Goal: Task Accomplishment & Management: Manage account settings

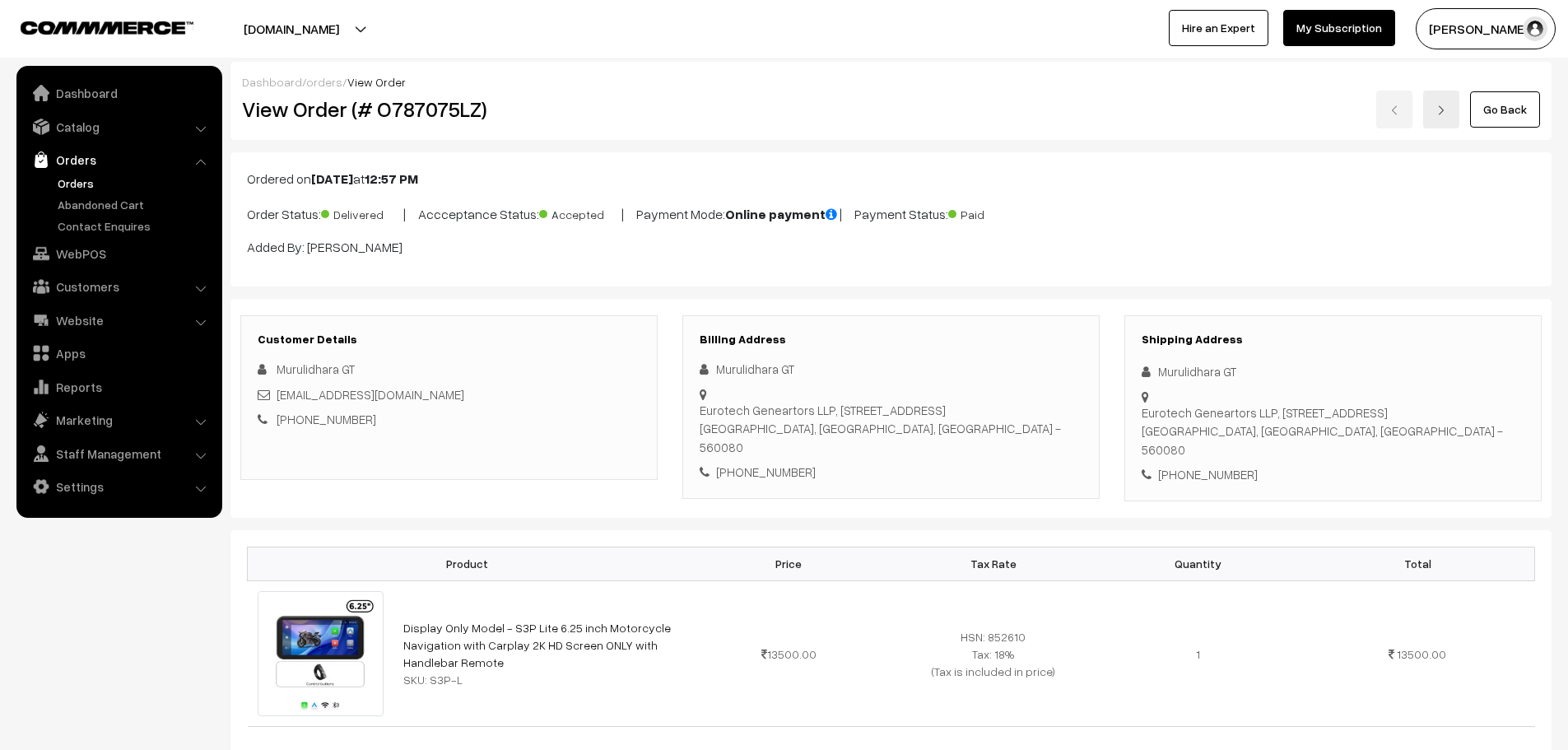
scroll to position [904, 0]
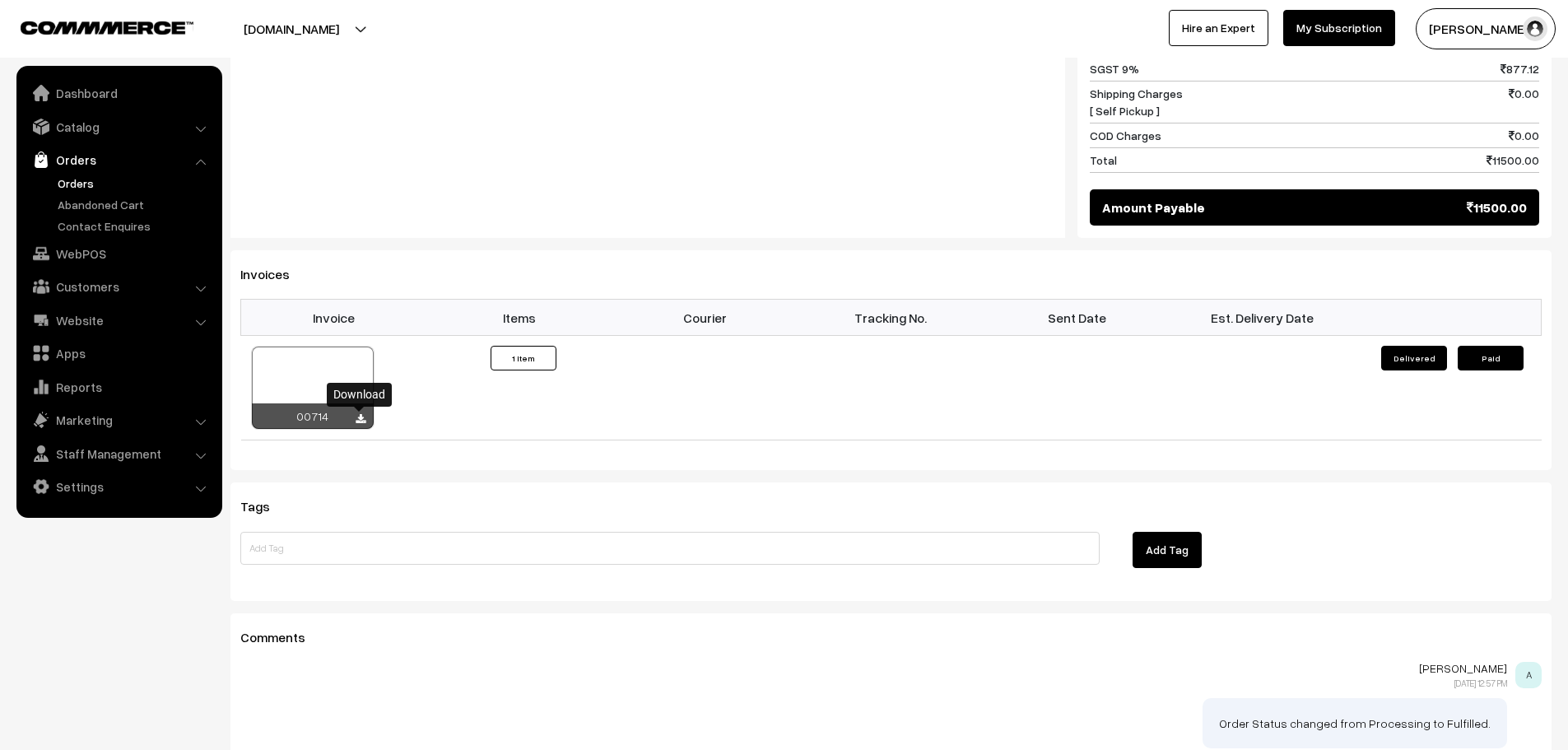
drag, startPoint x: 0, startPoint y: 0, endPoint x: 82, endPoint y: 180, distance: 197.8
click at [82, 180] on link "Orders" at bounding box center [135, 183] width 163 height 17
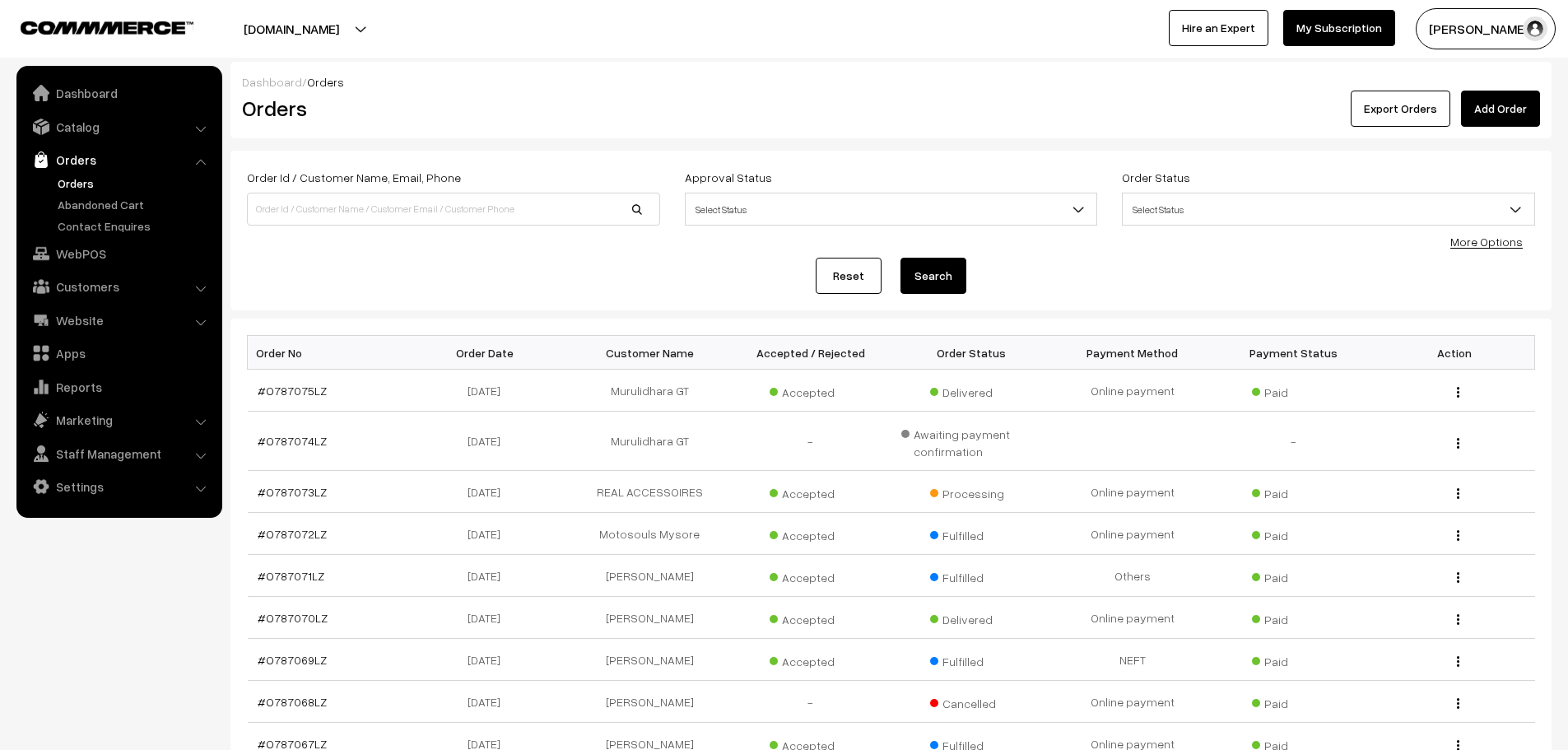
click at [1496, 116] on link "Add Order" at bounding box center [1500, 108] width 79 height 36
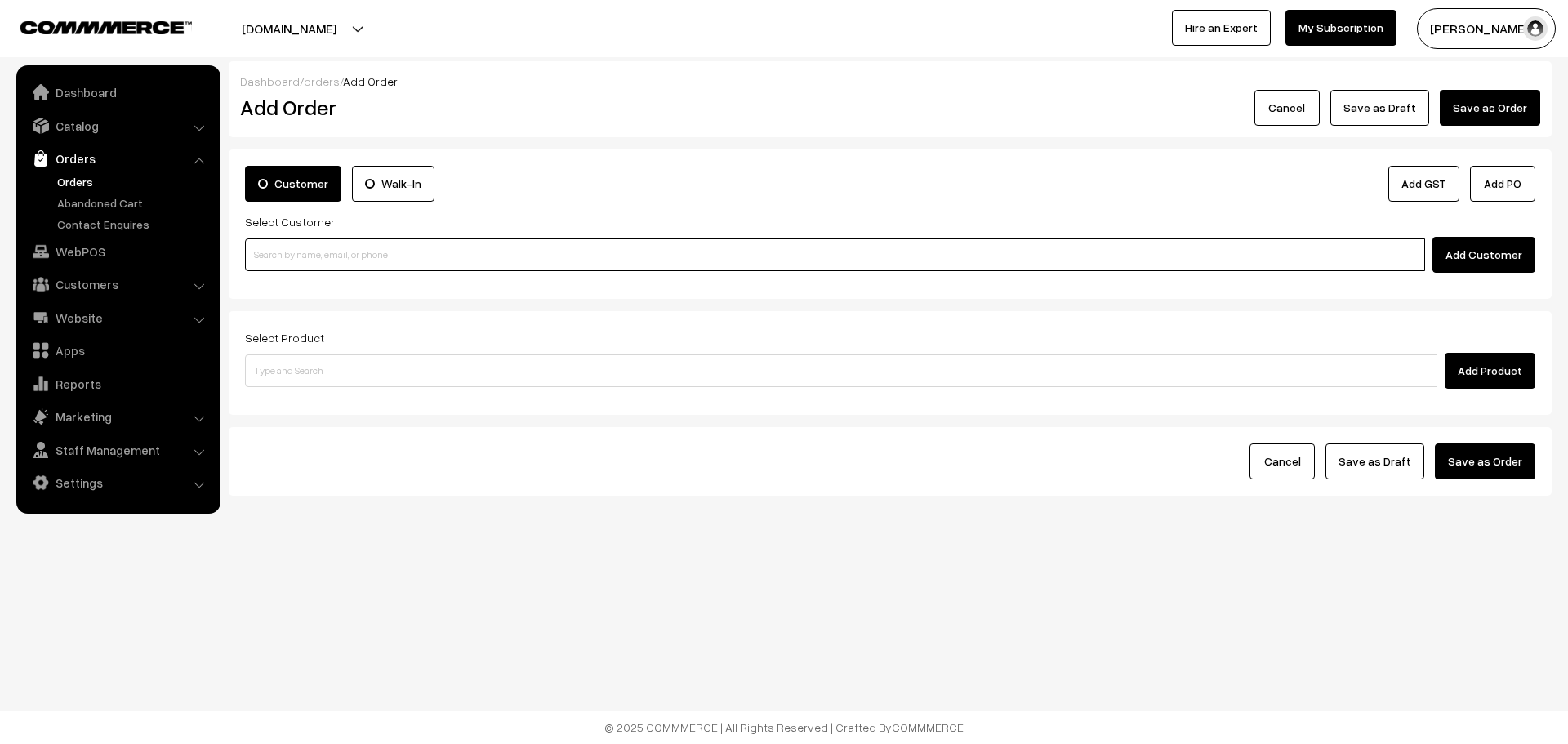
click at [353, 257] on input at bounding box center [835, 255] width 1181 height 33
paste input "+91 98198 67369"
click at [271, 261] on input "+91 98198 67369" at bounding box center [835, 255] width 1181 height 33
click at [279, 259] on input "98198 67369" at bounding box center [835, 255] width 1181 height 33
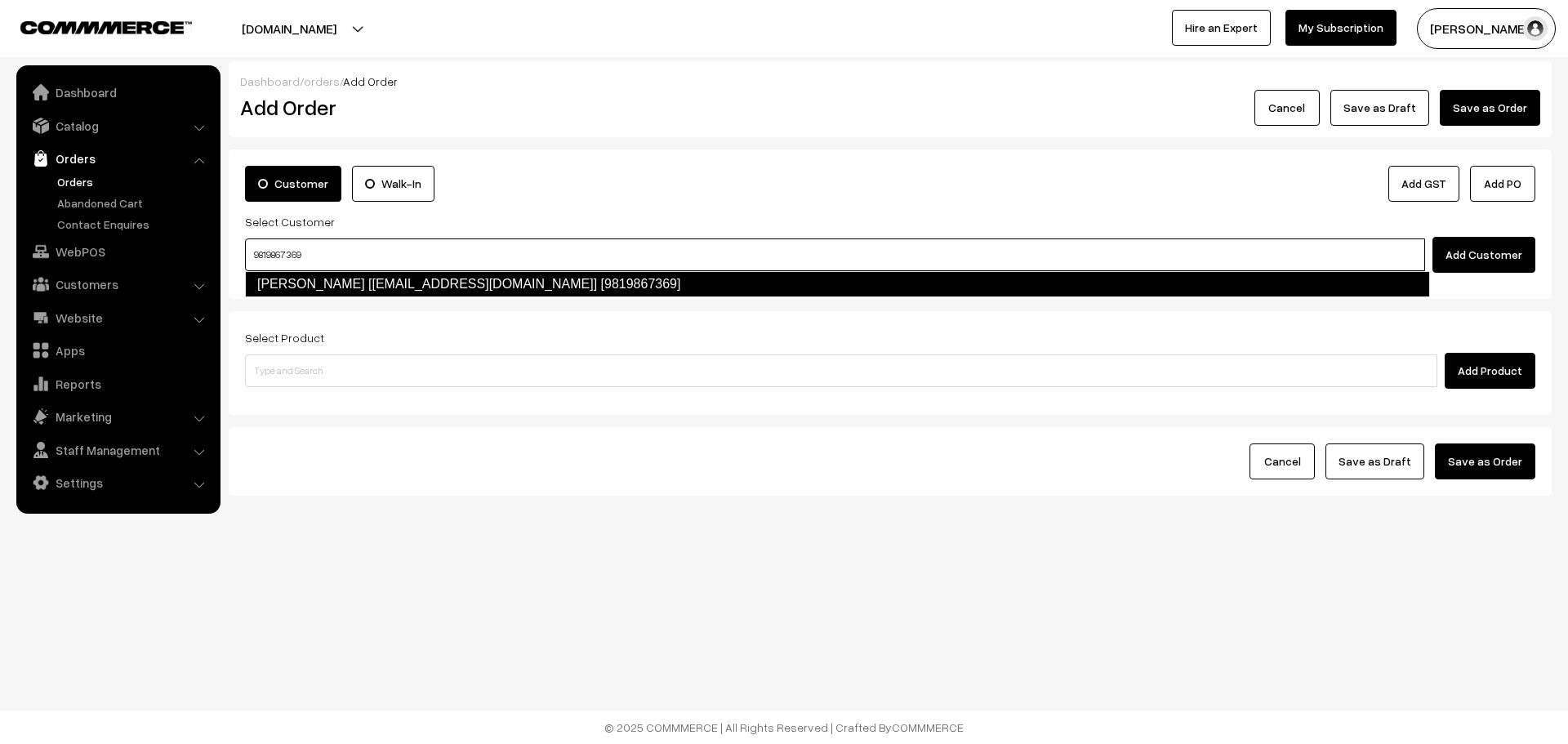
click at [328, 287] on link "Saurabh Kokane [Skokane@gmail.com] [9819867369]" at bounding box center [837, 284] width 1185 height 26
type input "9819867369"
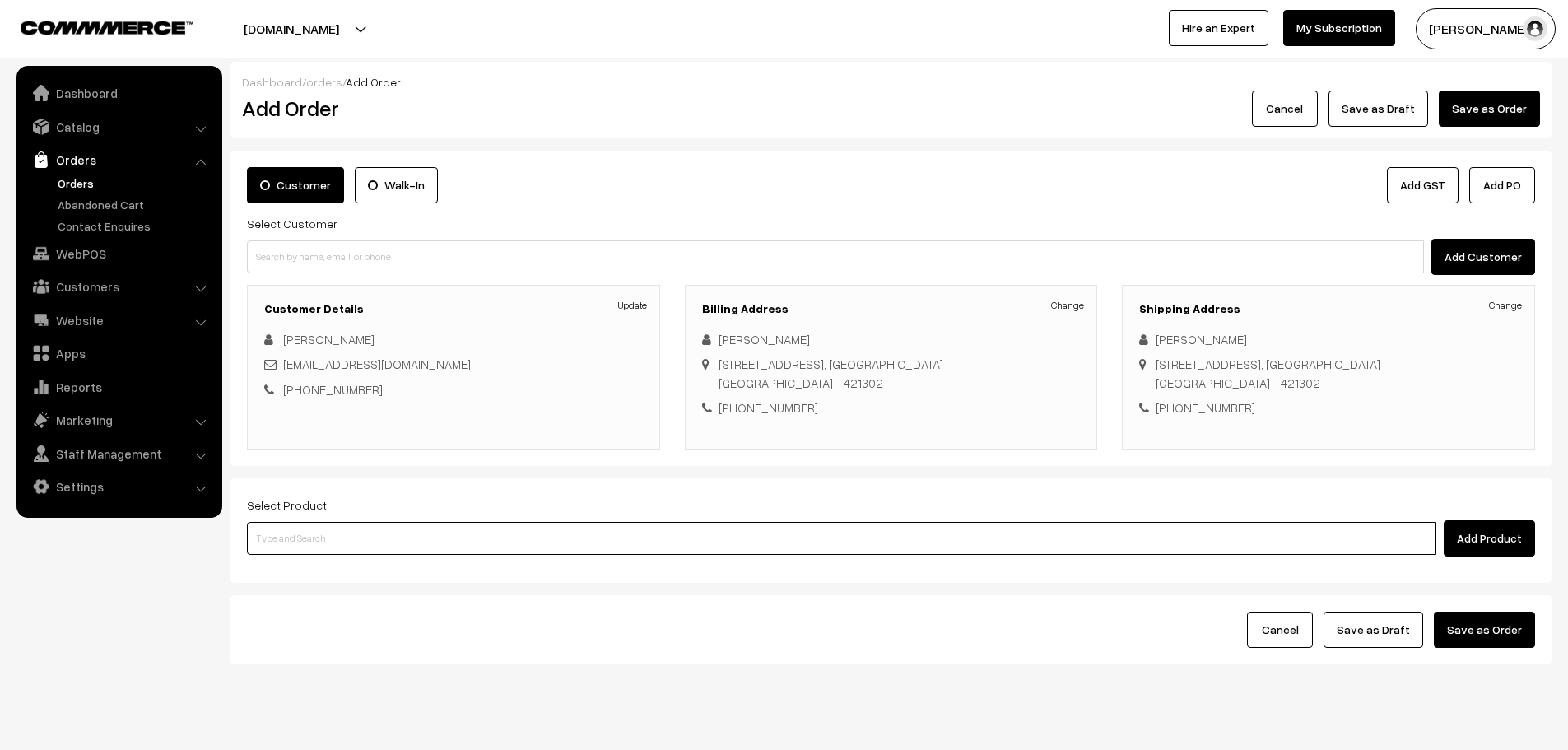
click at [559, 551] on input at bounding box center [841, 538] width 1189 height 33
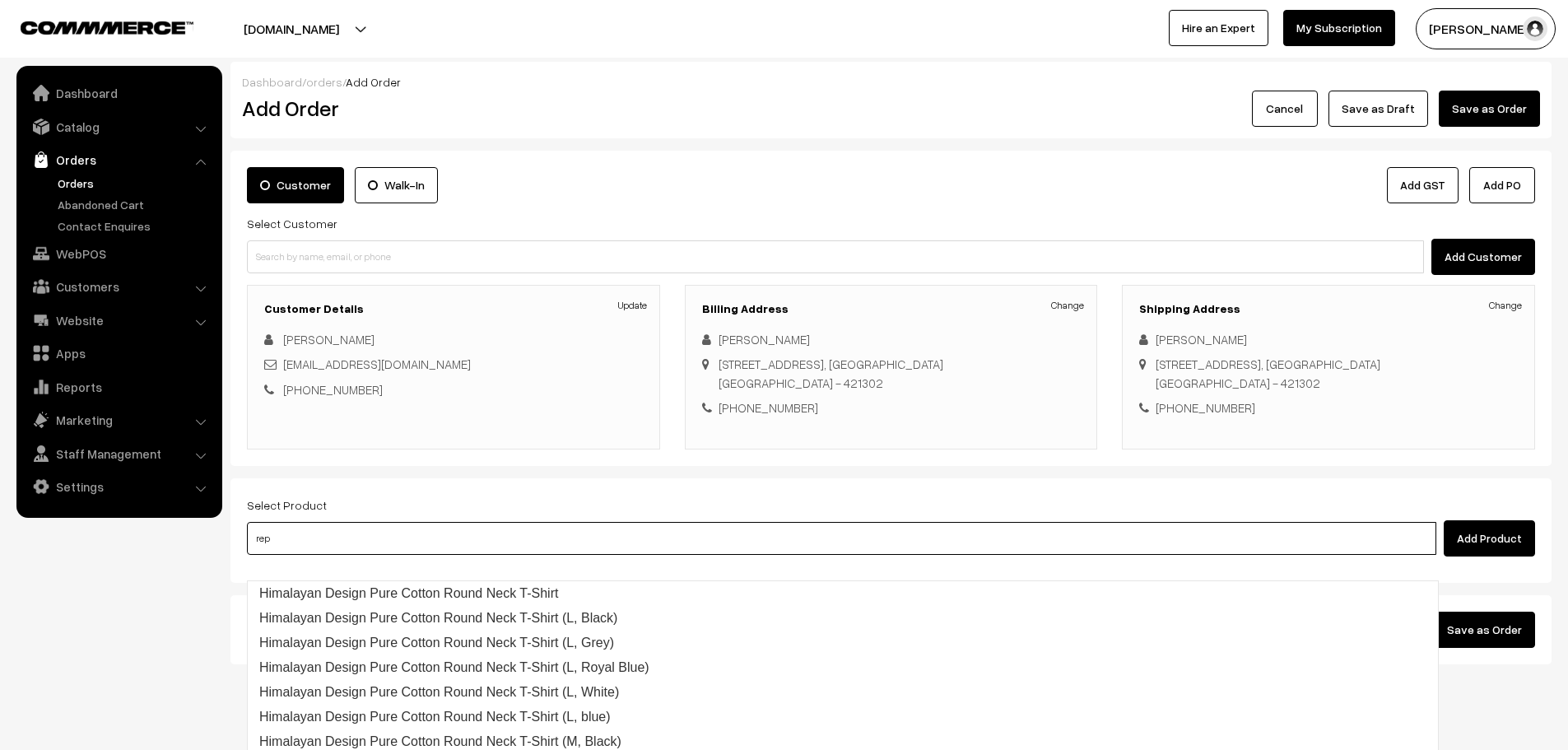
type input "repl"
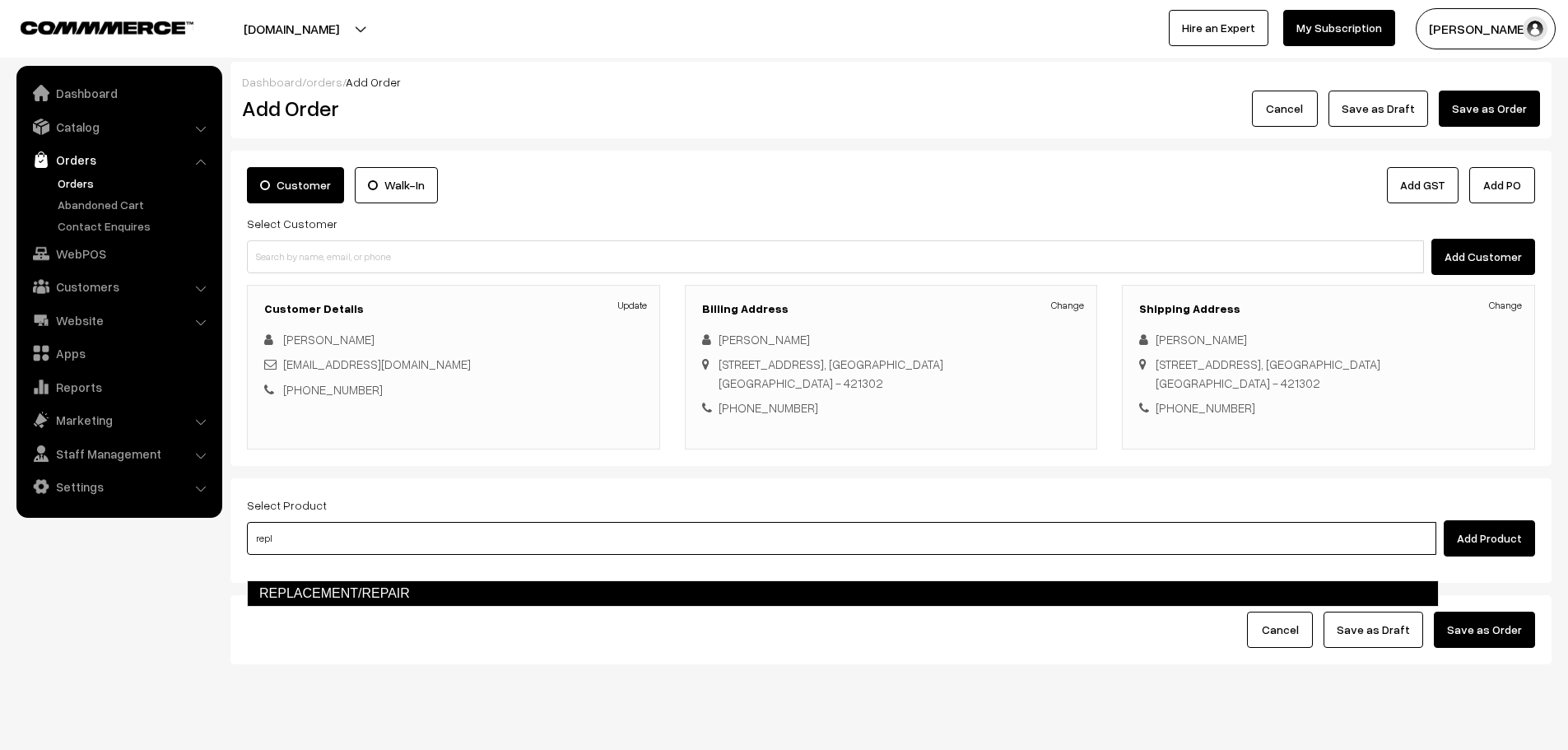
click at [430, 583] on link "REPLACEMENT/REPAIR" at bounding box center [842, 593] width 1191 height 26
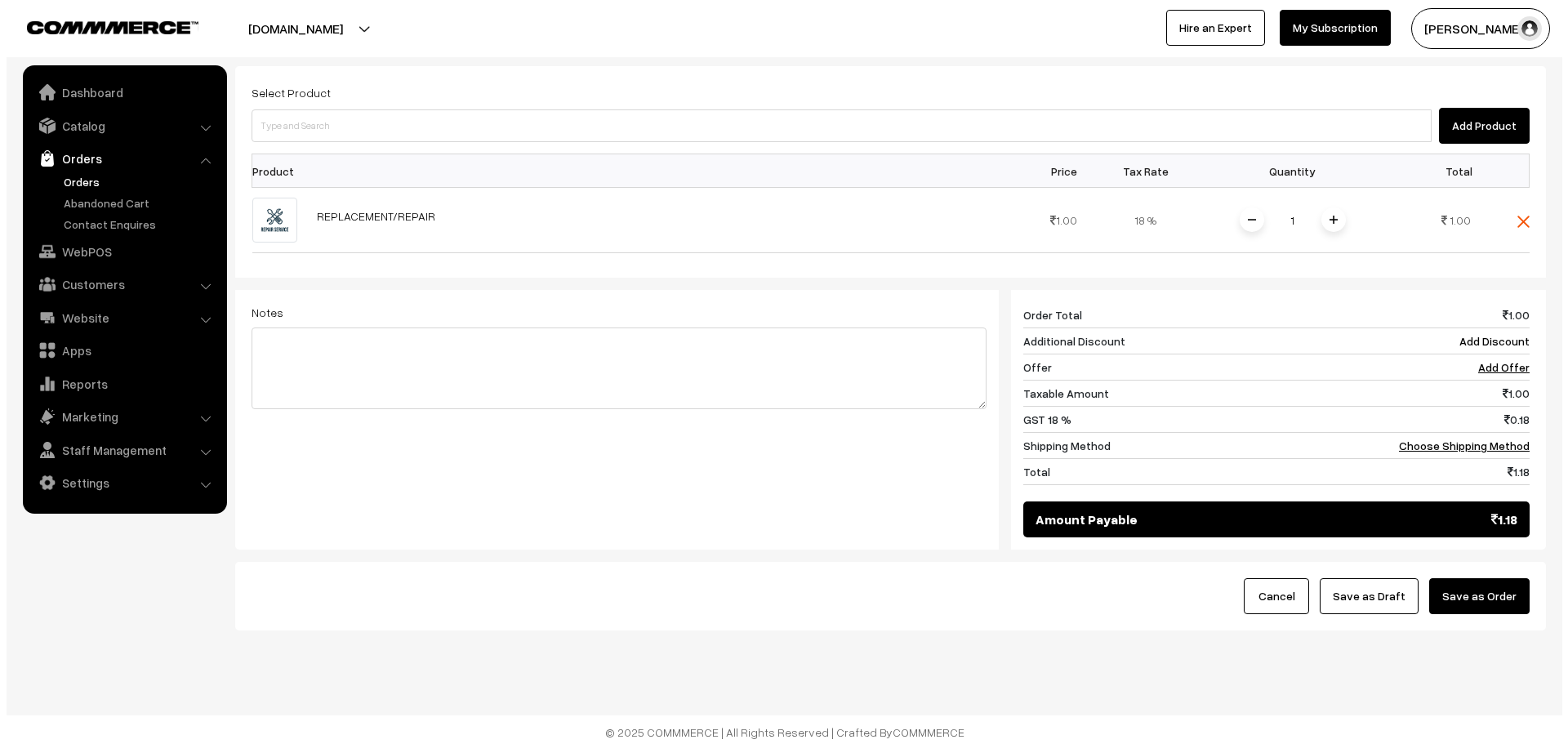
scroll to position [327, 0]
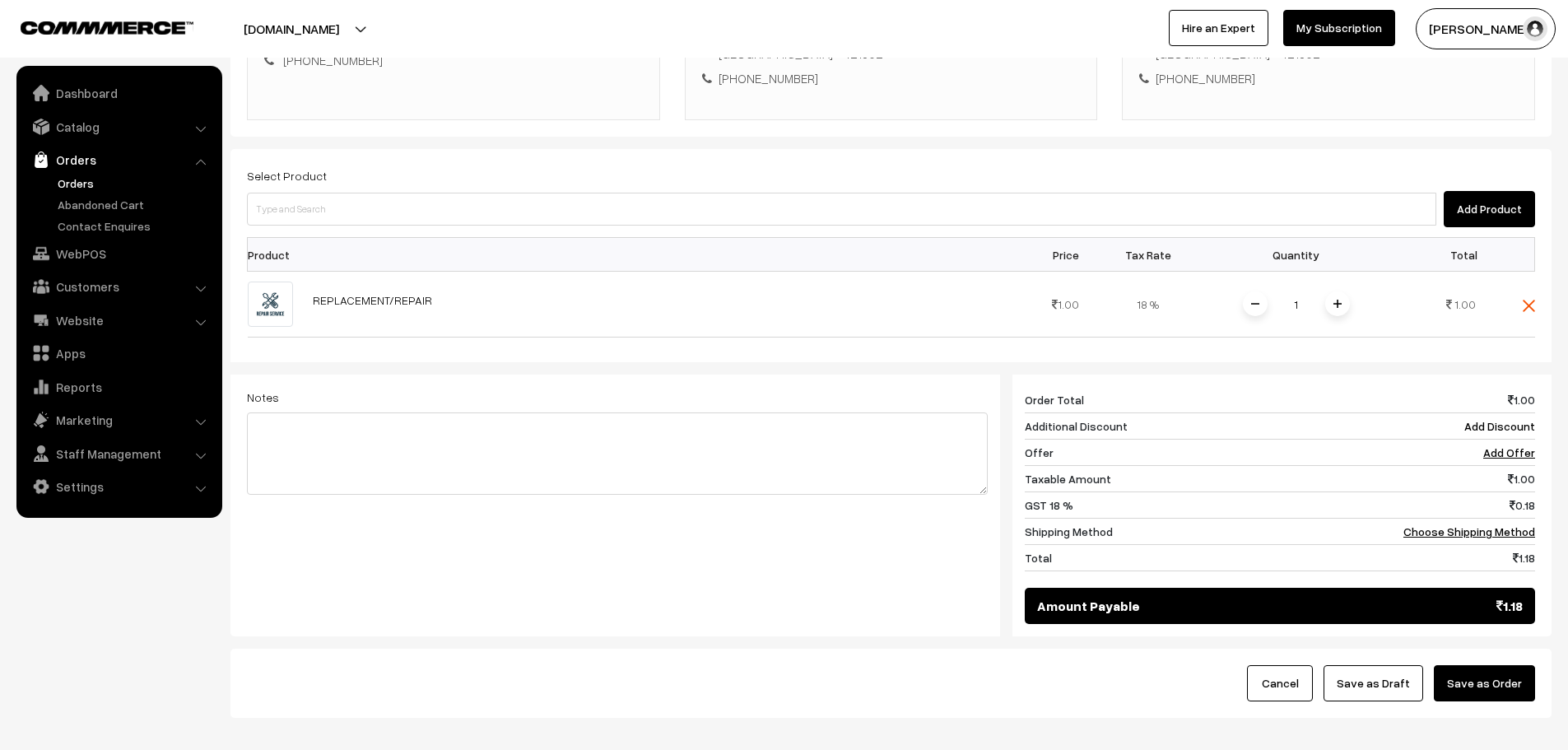
click at [1504, 701] on button "Save as Order" at bounding box center [1483, 684] width 101 height 36
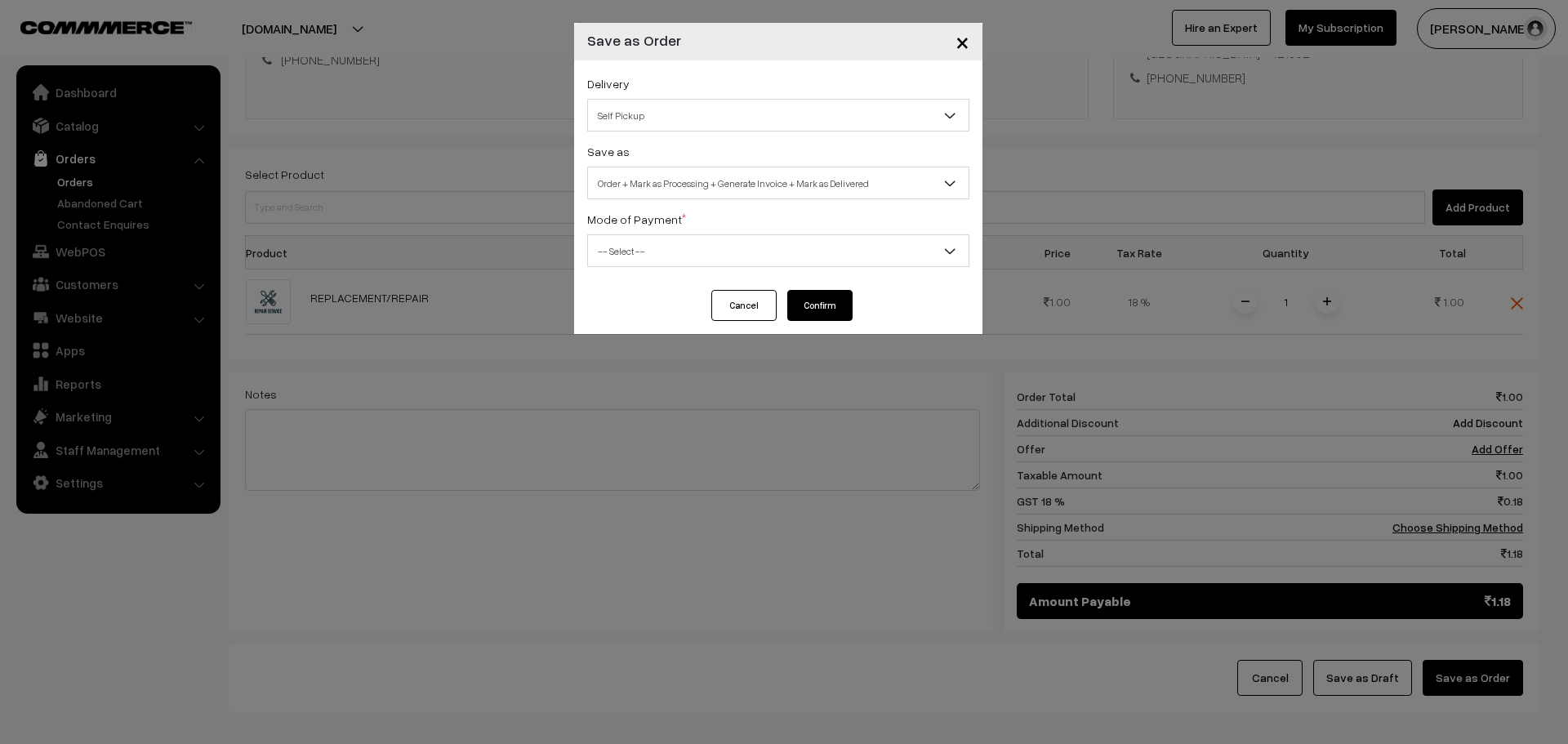
click at [671, 179] on span "Order + Mark as Processing + Generate Invoice + Mark as Delivered" at bounding box center [778, 183] width 380 height 29
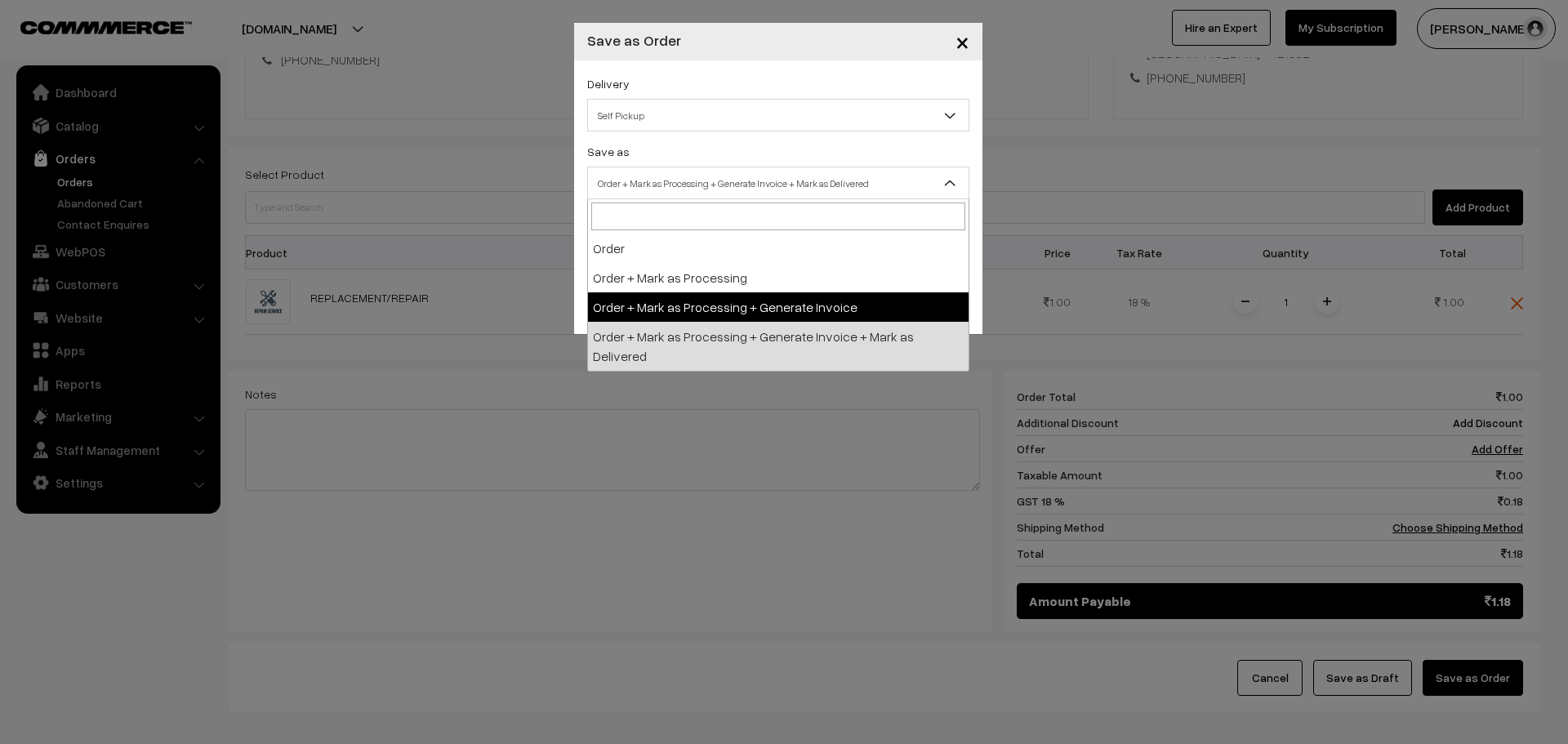
select select "3"
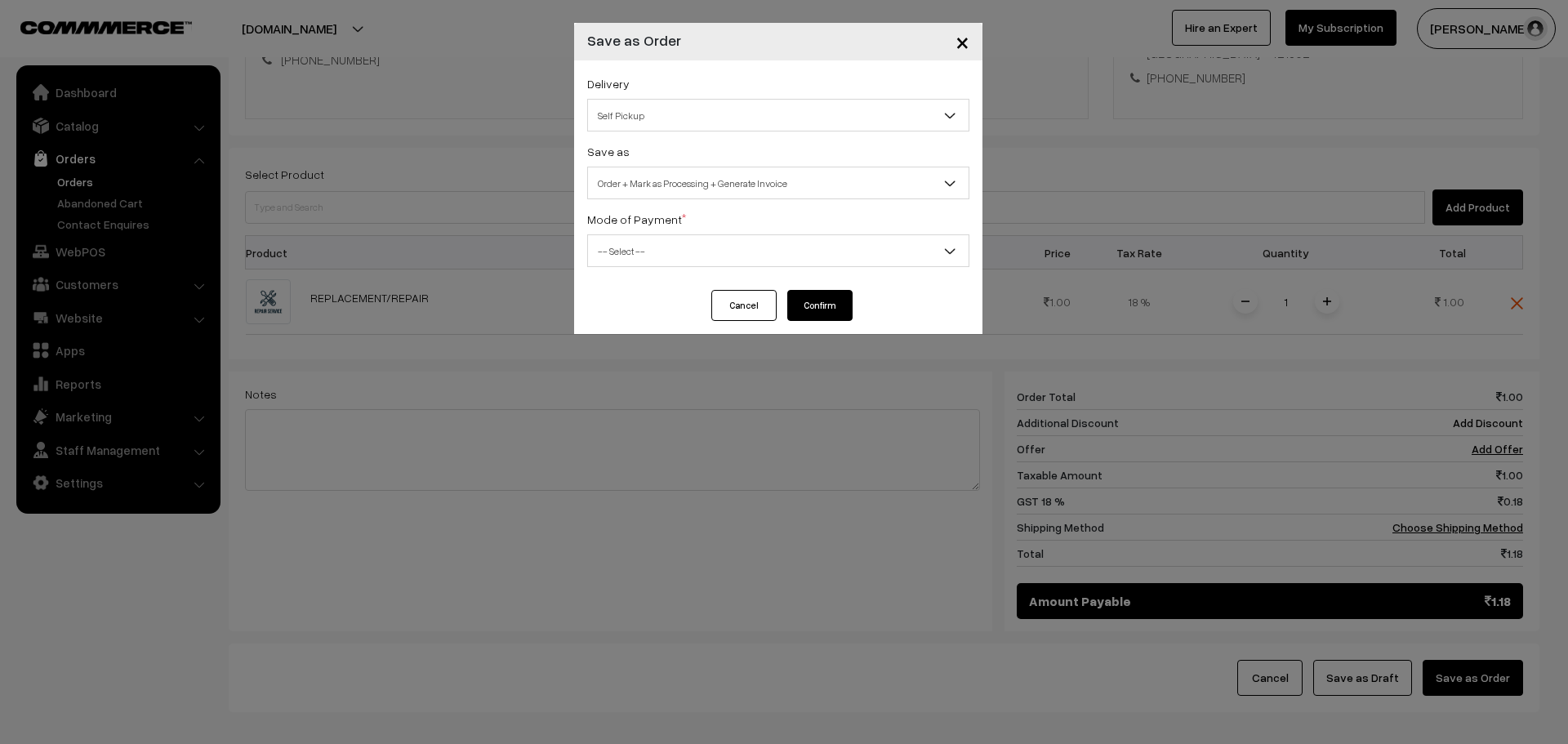
click at [648, 70] on div "Delivery Self Pickup BueDart AIR (₹360) (1 - 3 Business Days) DTDC L2 (₹200) (2…" at bounding box center [779, 175] width 408 height 229
click at [650, 108] on span "Self Pickup" at bounding box center [778, 116] width 380 height 29
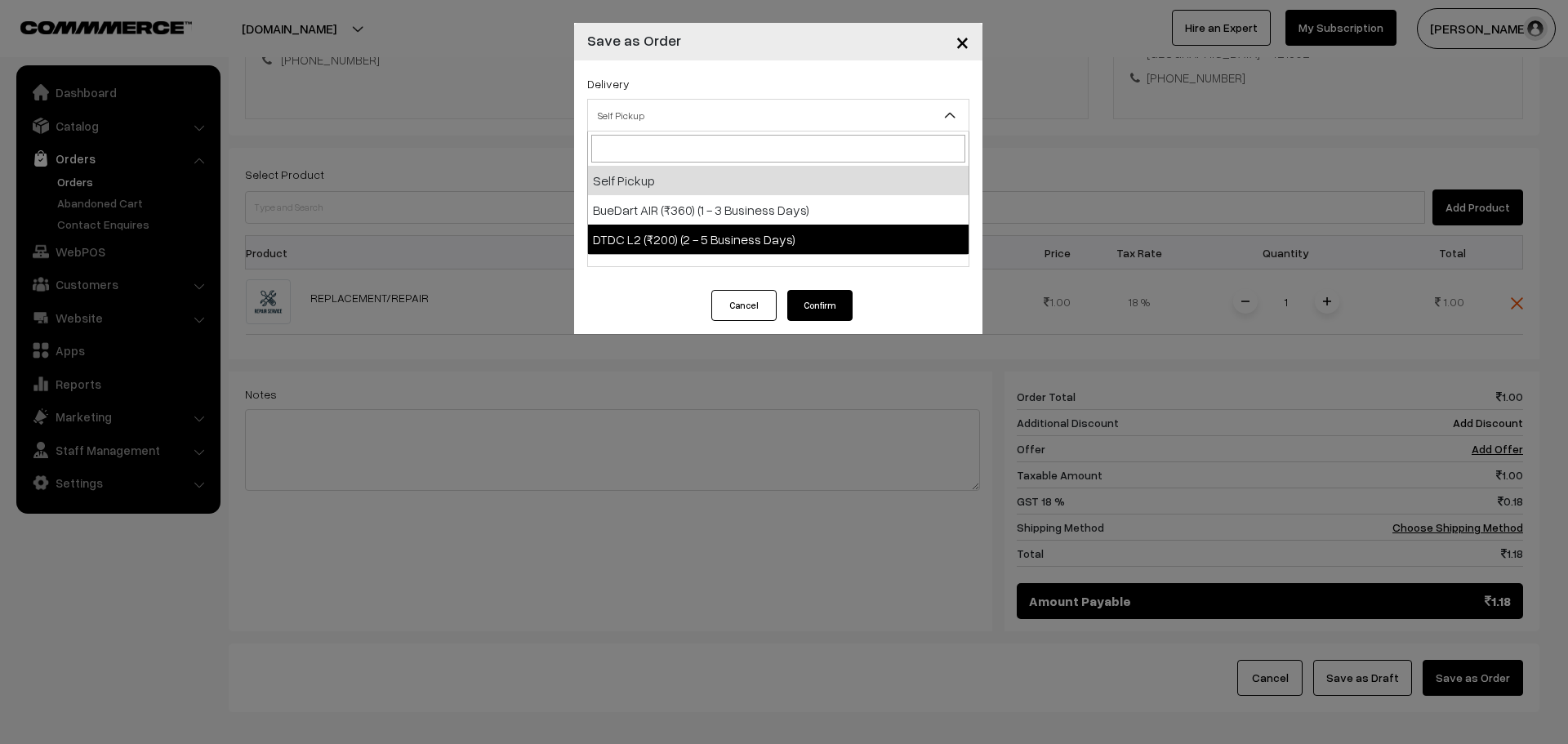
click at [627, 297] on div "Cancel Confirm" at bounding box center [779, 312] width 408 height 44
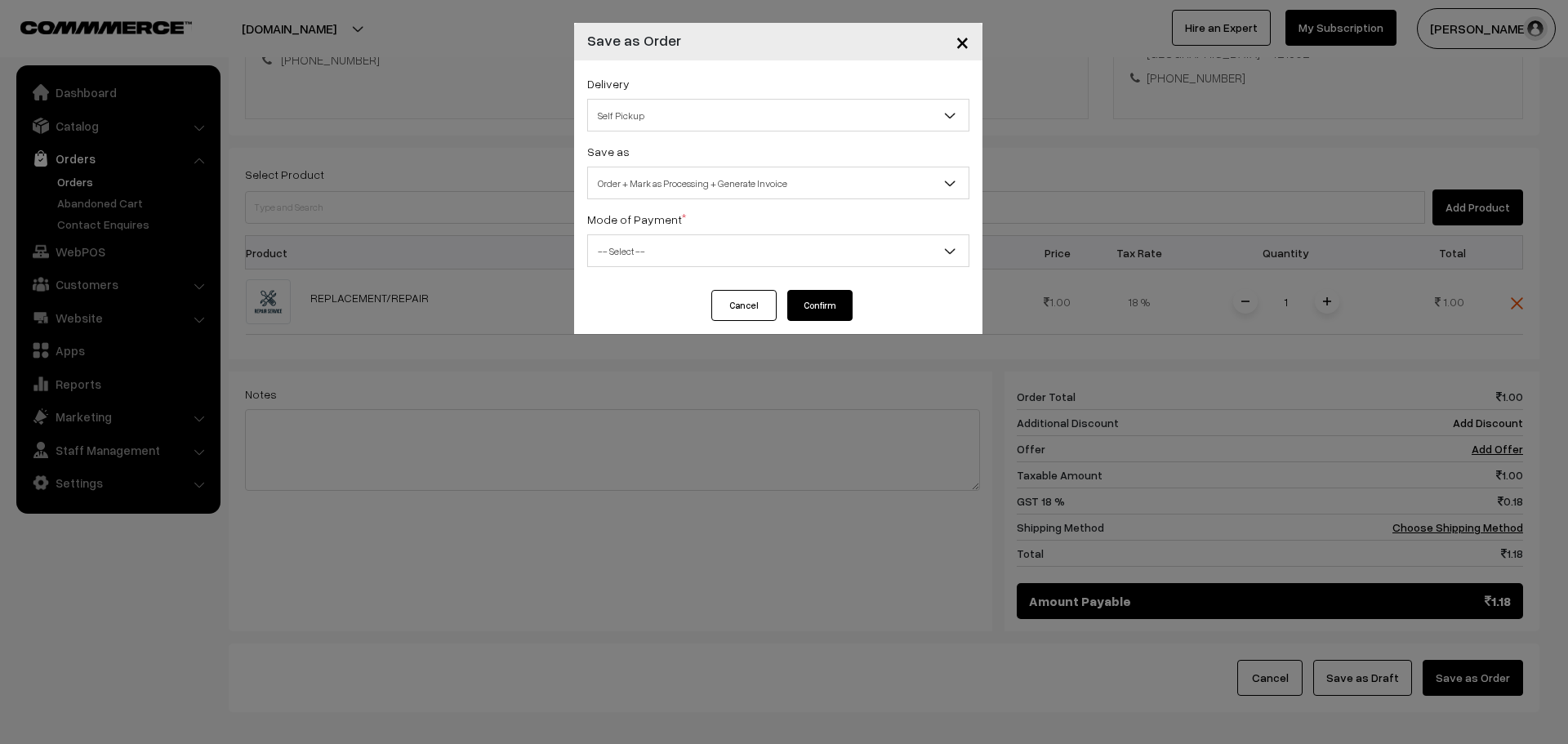
click at [813, 262] on span "-- Select --" at bounding box center [778, 251] width 380 height 29
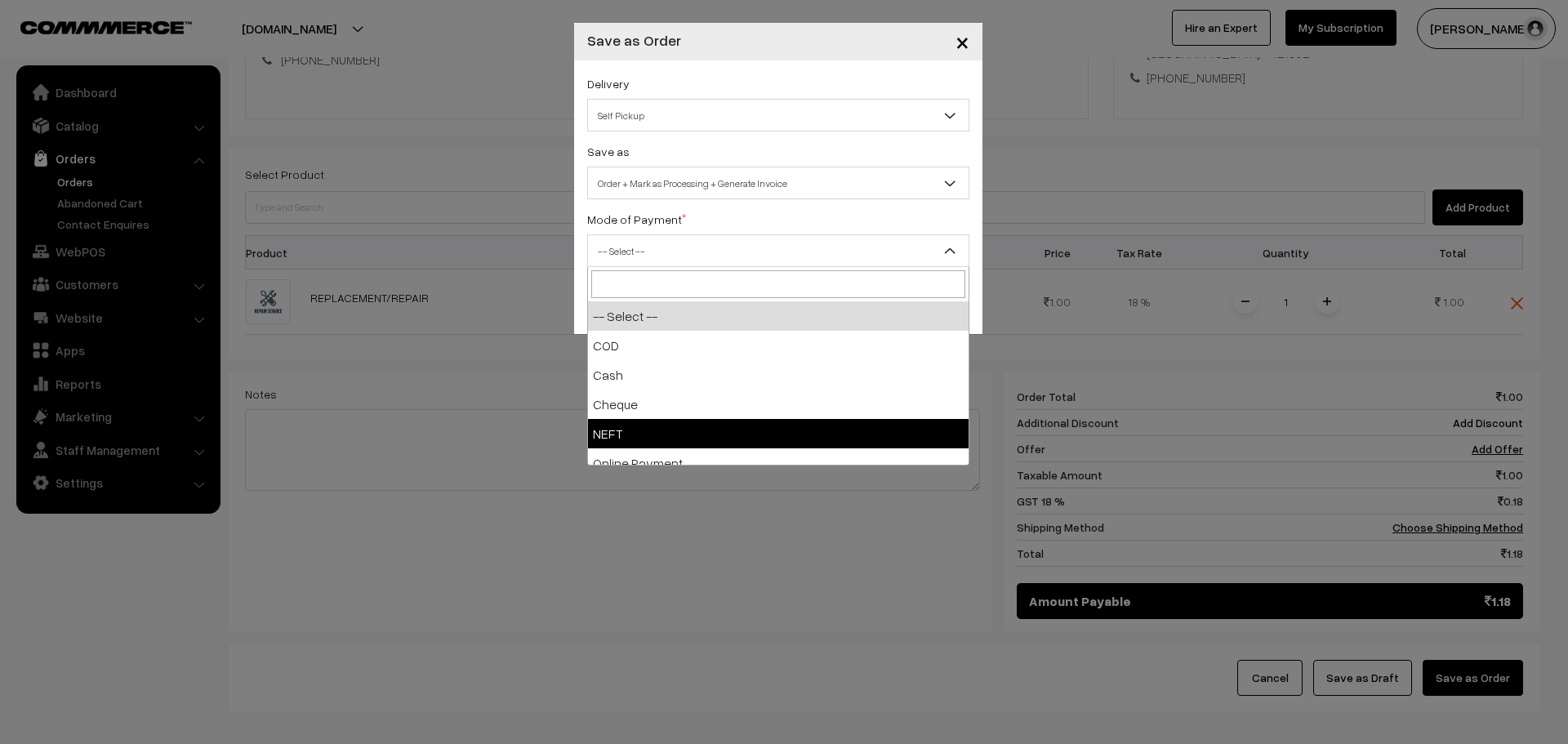
select select "4"
checkbox input "true"
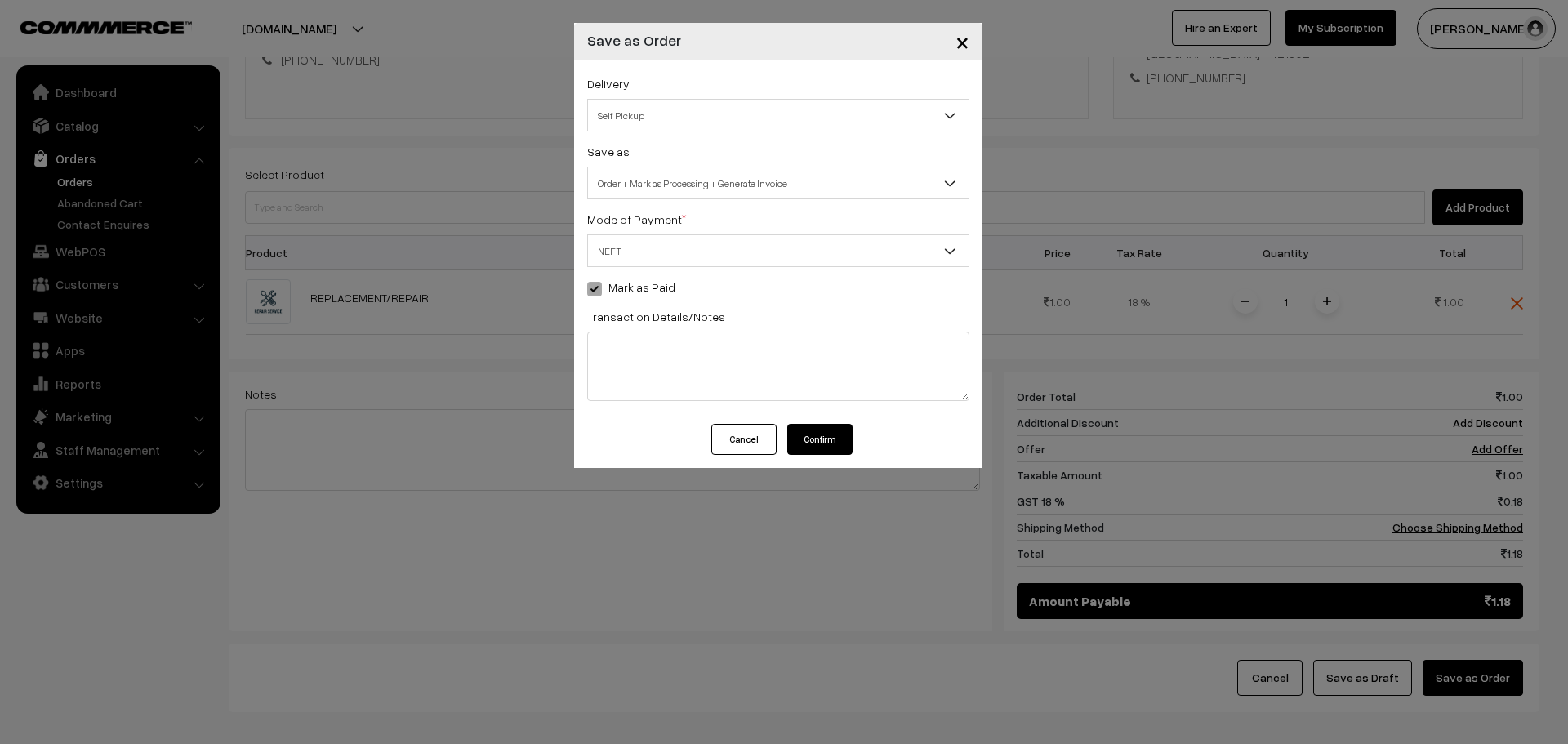
click at [827, 431] on button "Confirm" at bounding box center [820, 439] width 65 height 31
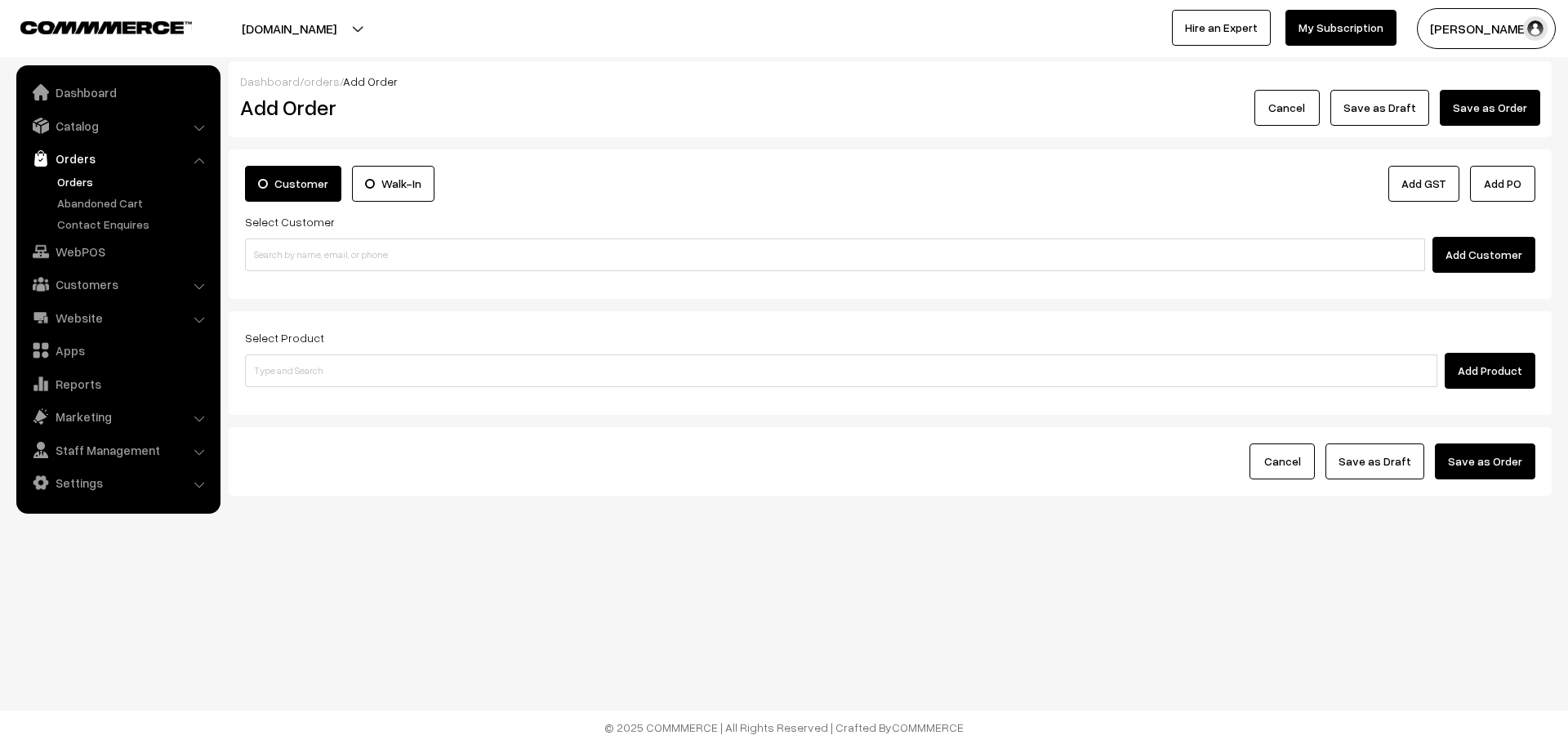
click at [86, 179] on link "Orders" at bounding box center [134, 181] width 162 height 17
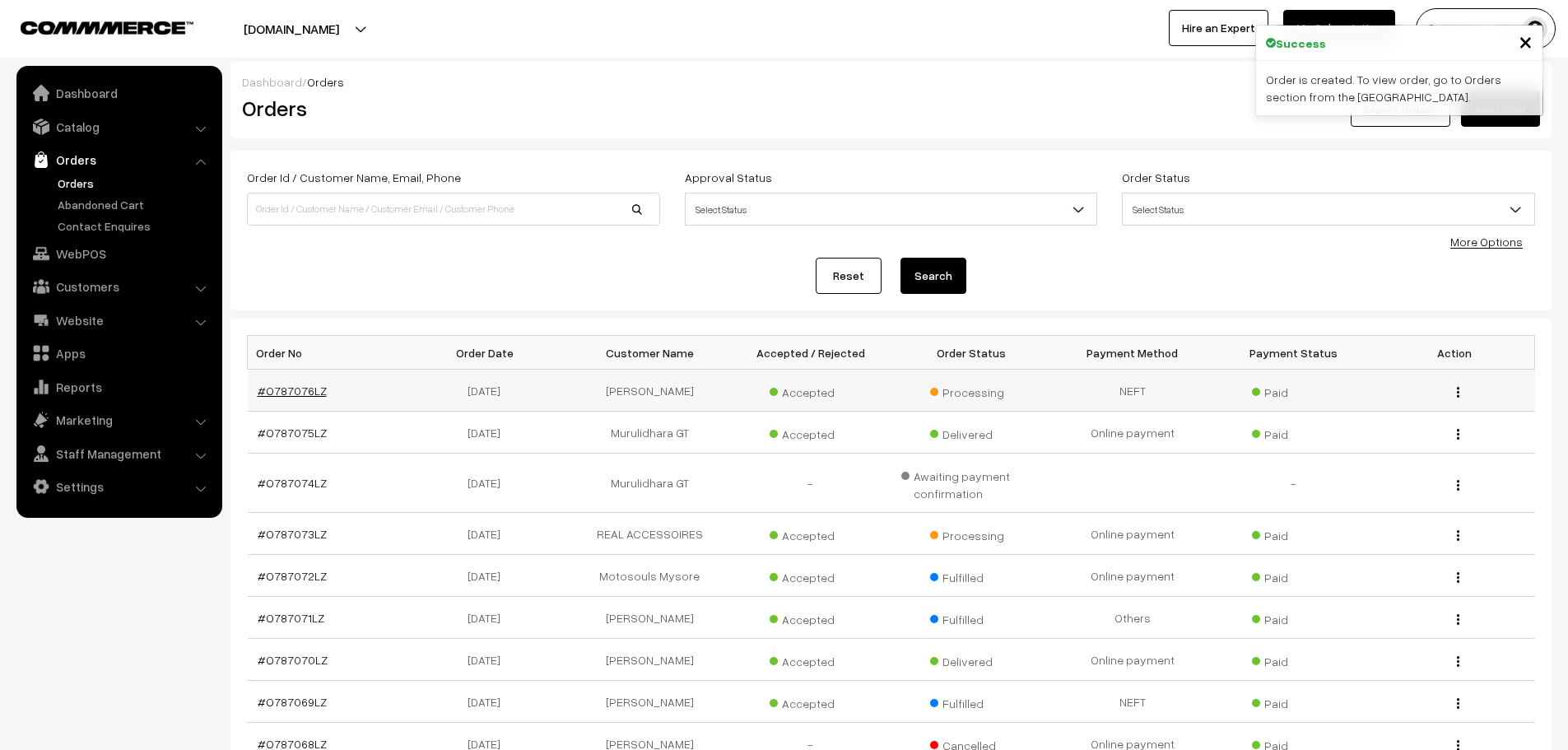
click at [289, 394] on link "#O787076LZ" at bounding box center [292, 390] width 69 height 14
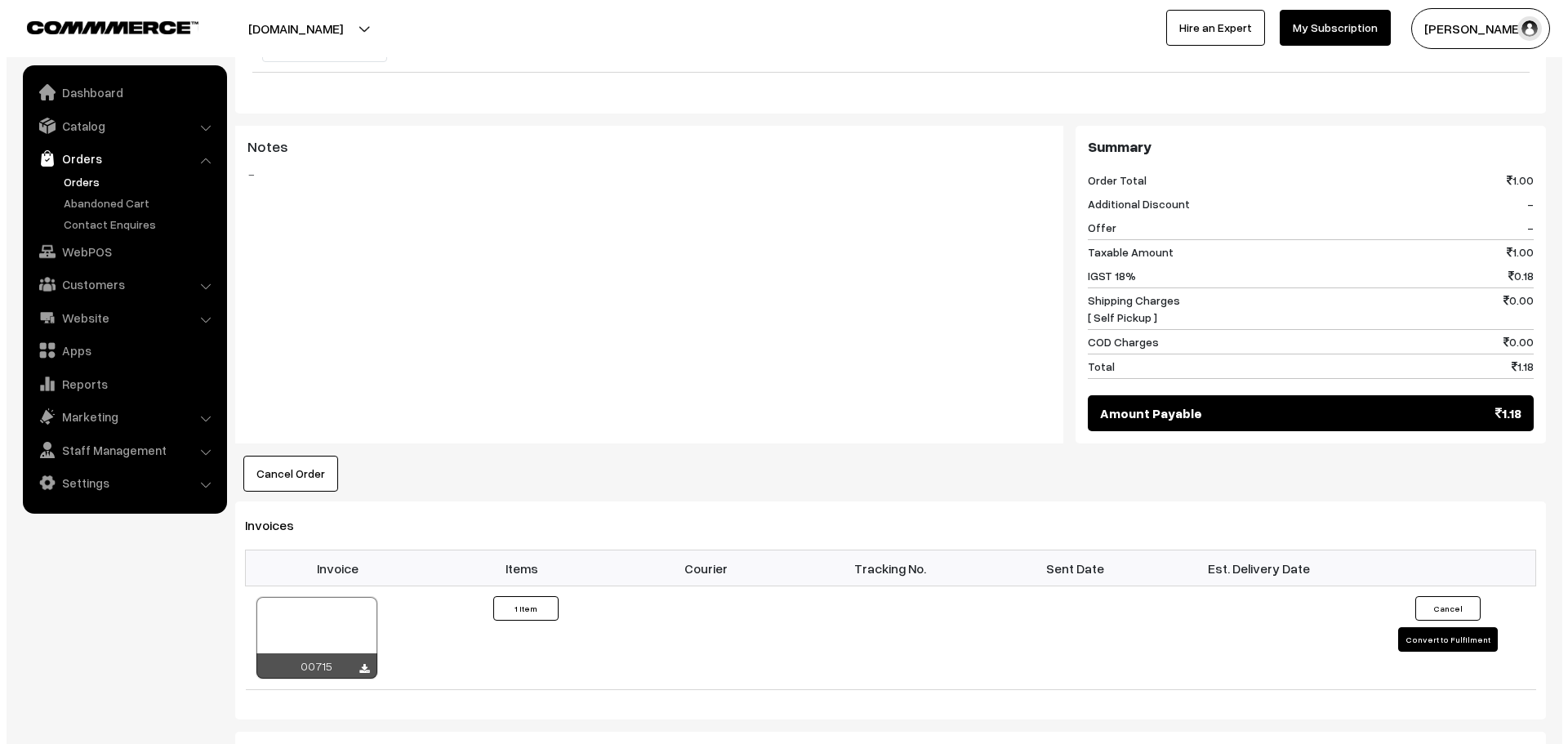
scroll to position [653, 0]
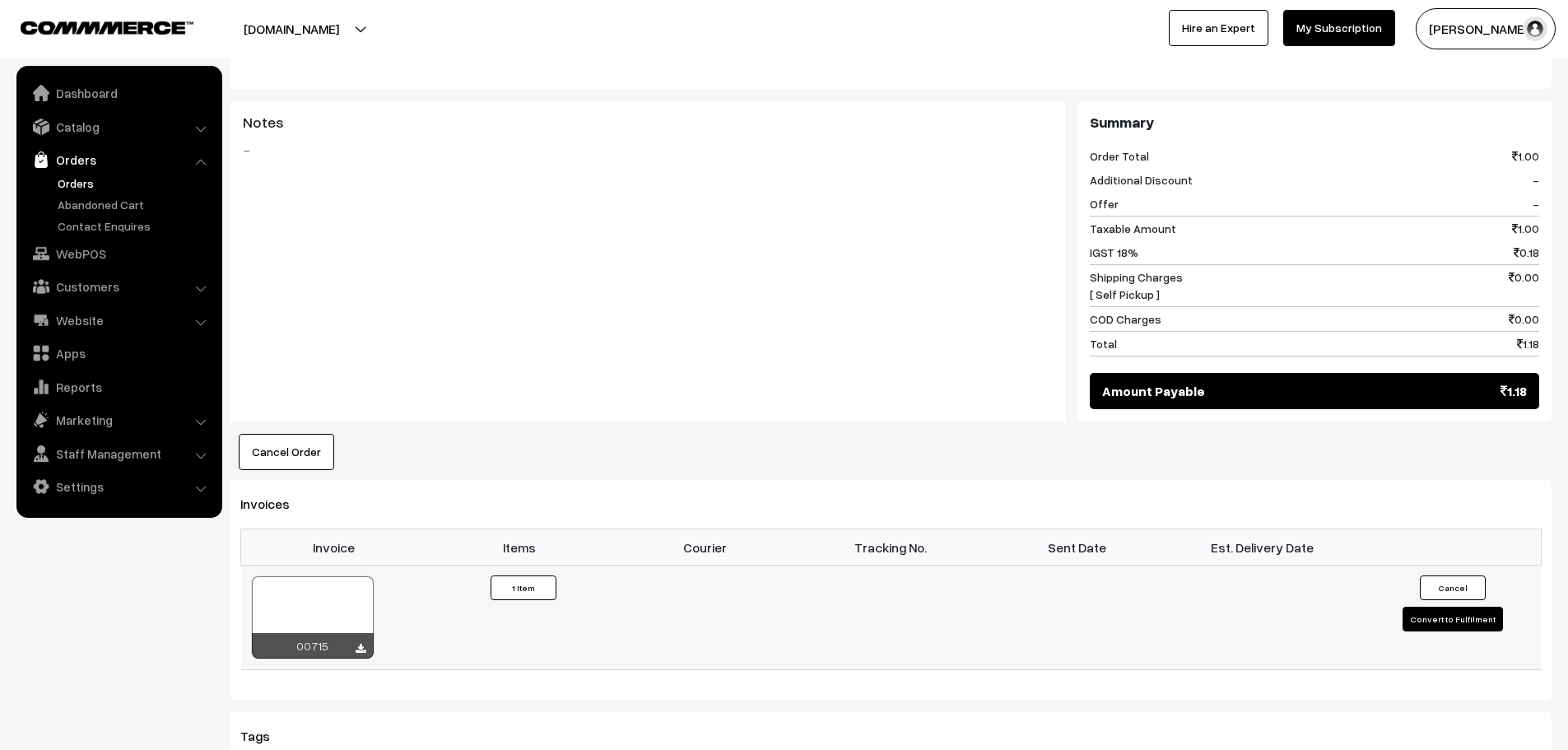
click at [1465, 632] on button "Convert to Fulfilment" at bounding box center [1452, 618] width 100 height 25
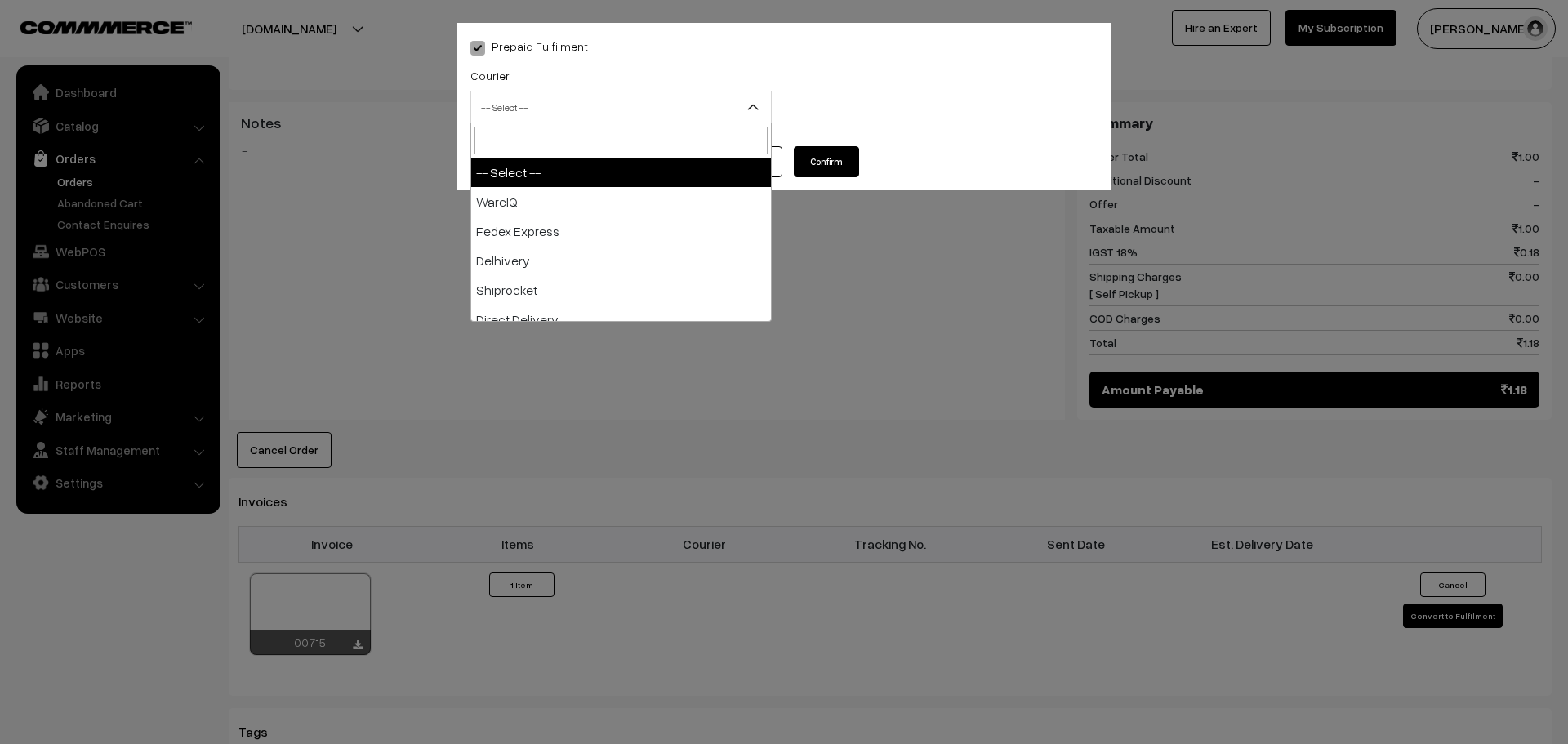
click at [602, 116] on span "-- Select --" at bounding box center [621, 107] width 300 height 29
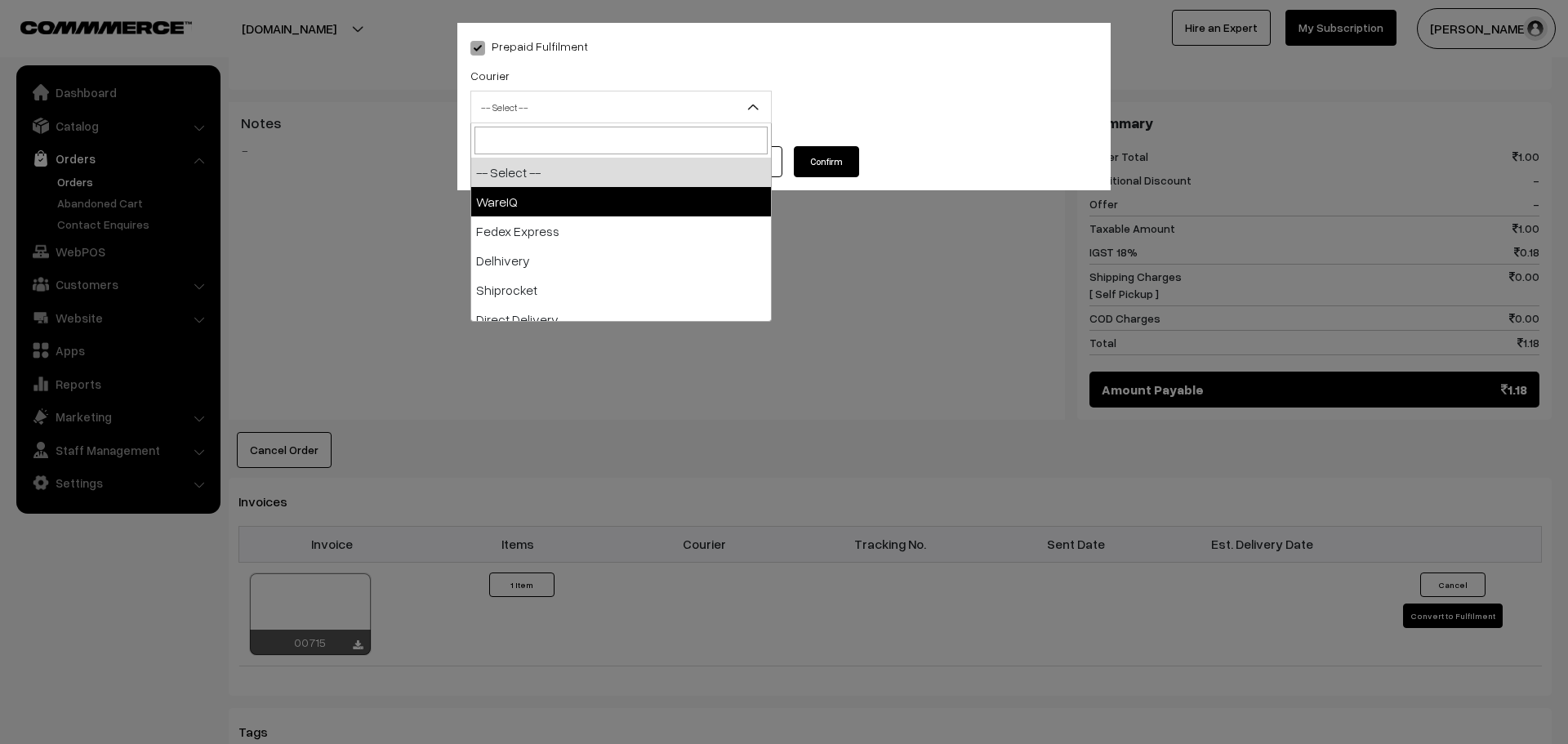
select select "1"
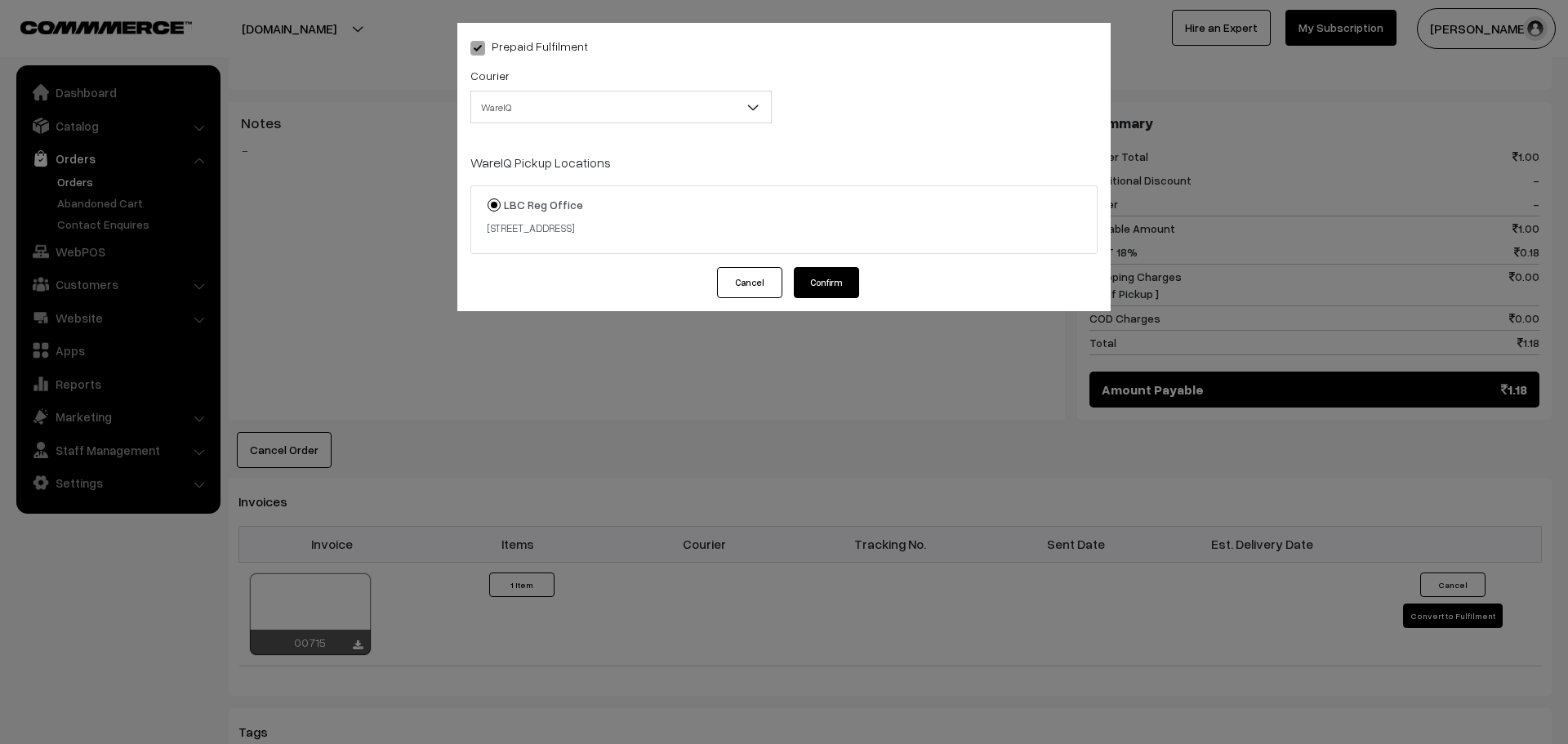
click at [834, 285] on button "Confirm" at bounding box center [826, 283] width 65 height 31
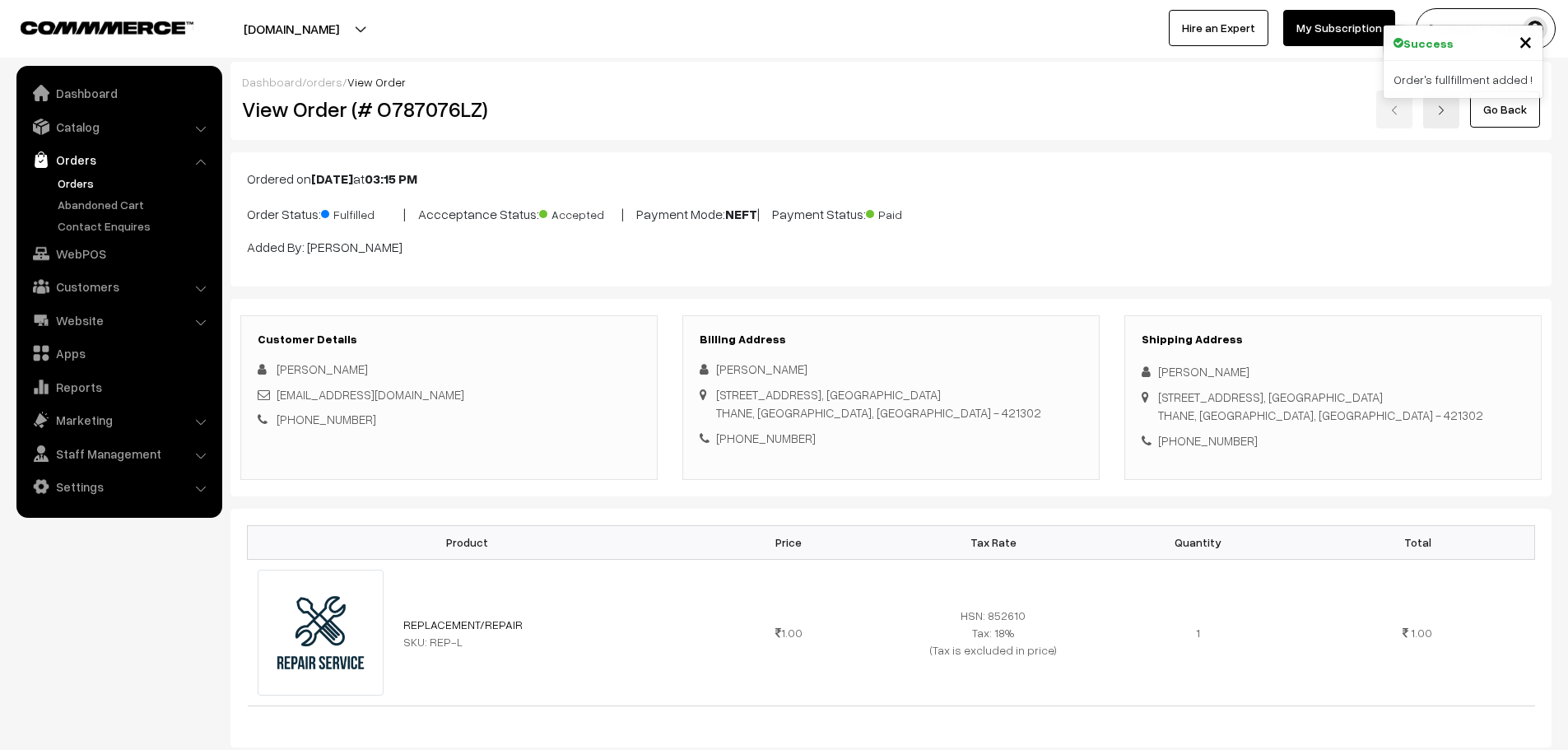
click at [84, 185] on link "Orders" at bounding box center [135, 183] width 163 height 17
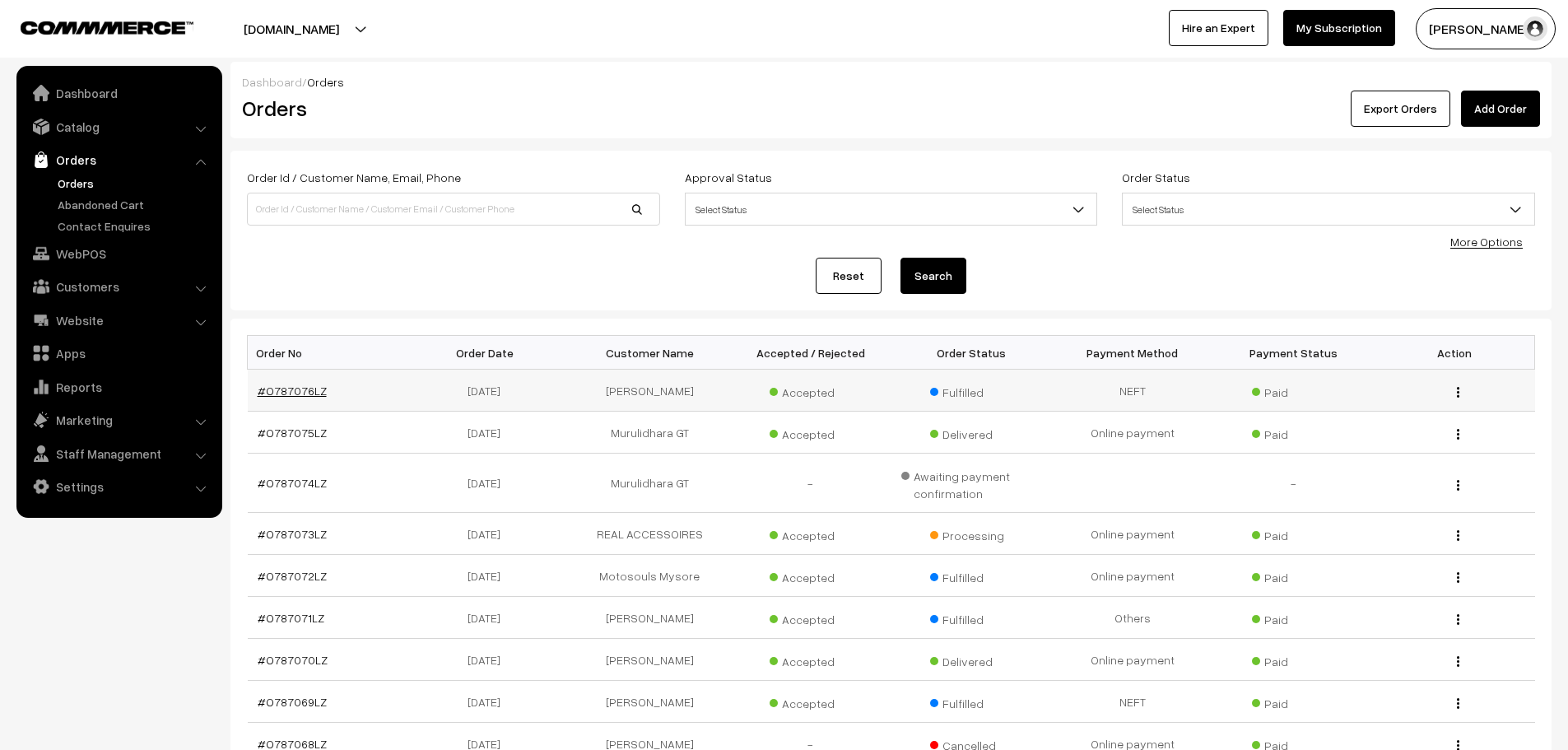
click at [283, 389] on link "#O787076LZ" at bounding box center [292, 390] width 69 height 14
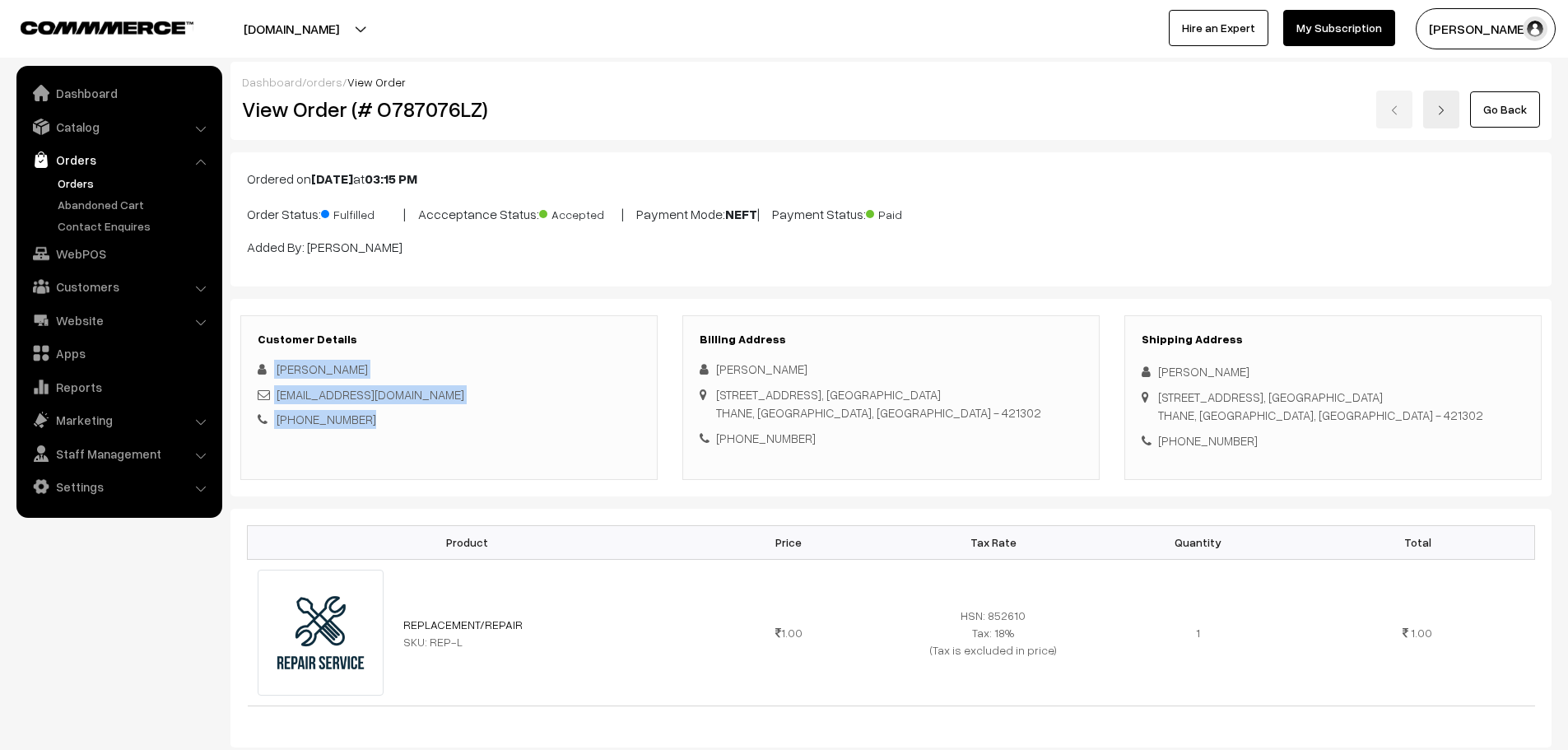
drag, startPoint x: 275, startPoint y: 372, endPoint x: 363, endPoint y: 421, distance: 100.7
click at [363, 421] on div "[PERSON_NAME] [EMAIL_ADDRESS][DOMAIN_NAME] [PHONE_NUMBER]" at bounding box center [449, 394] width 382 height 69
copy div "[PERSON_NAME] [EMAIL_ADDRESS][DOMAIN_NAME] [PHONE_NUMBER]"
